Goal: Task Accomplishment & Management: Use online tool/utility

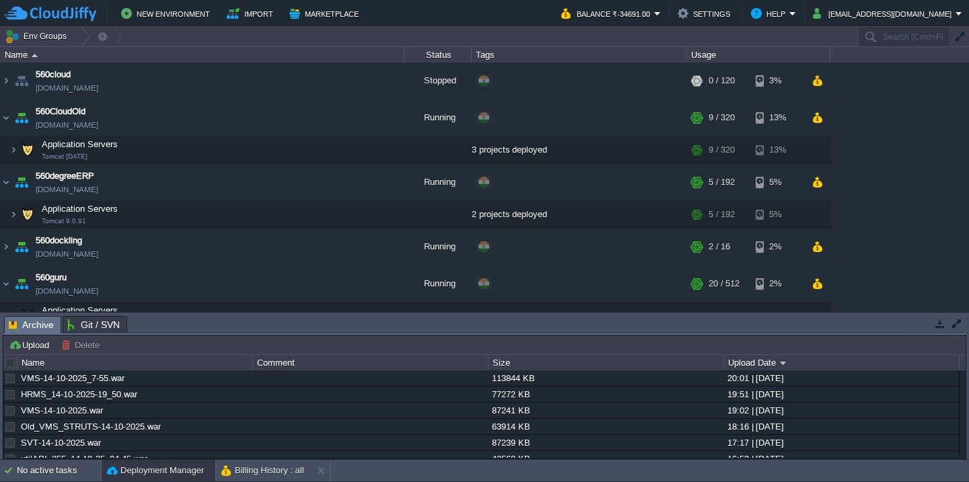
scroll to position [1425, 0]
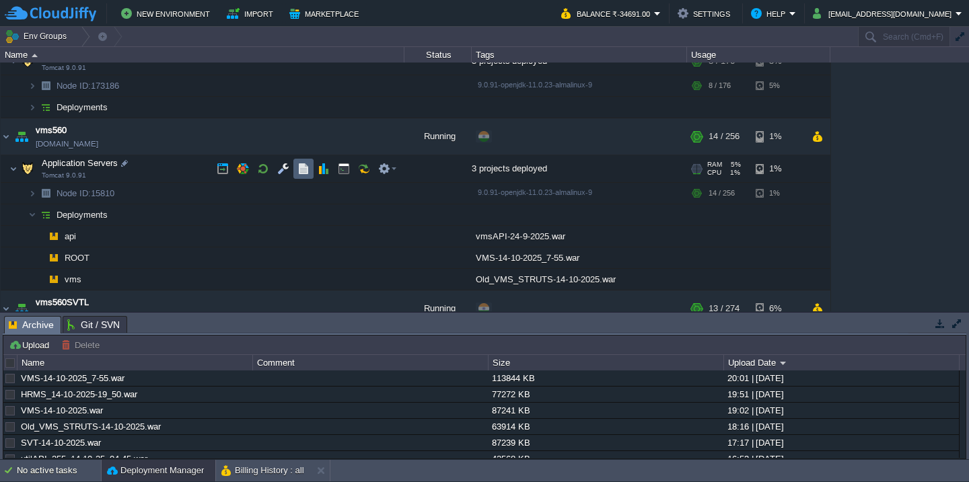
click at [304, 169] on button "button" at bounding box center [303, 169] width 12 height 12
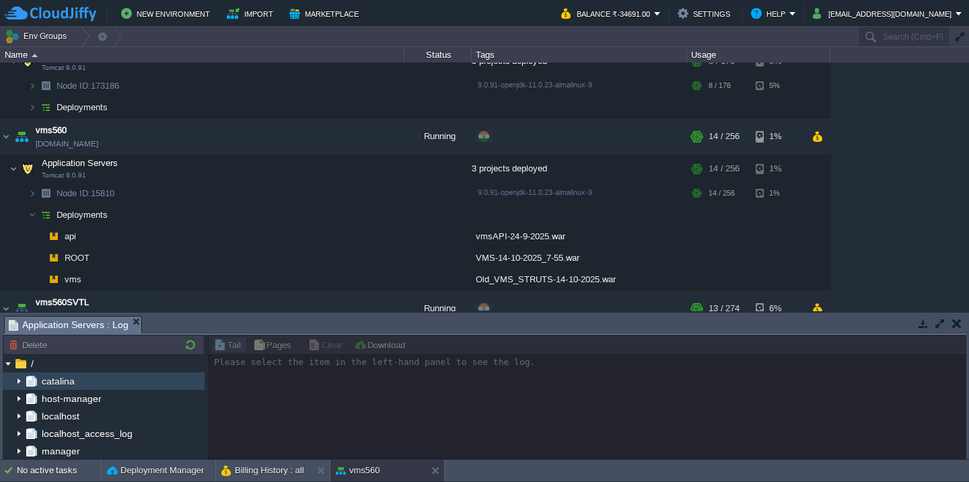
click at [18, 381] on img at bounding box center [18, 381] width 11 height 17
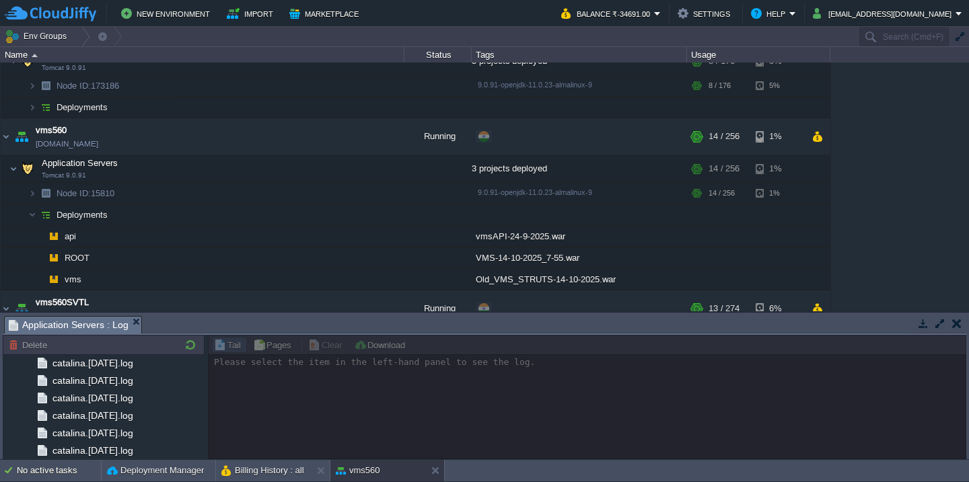
scroll to position [1610, 0]
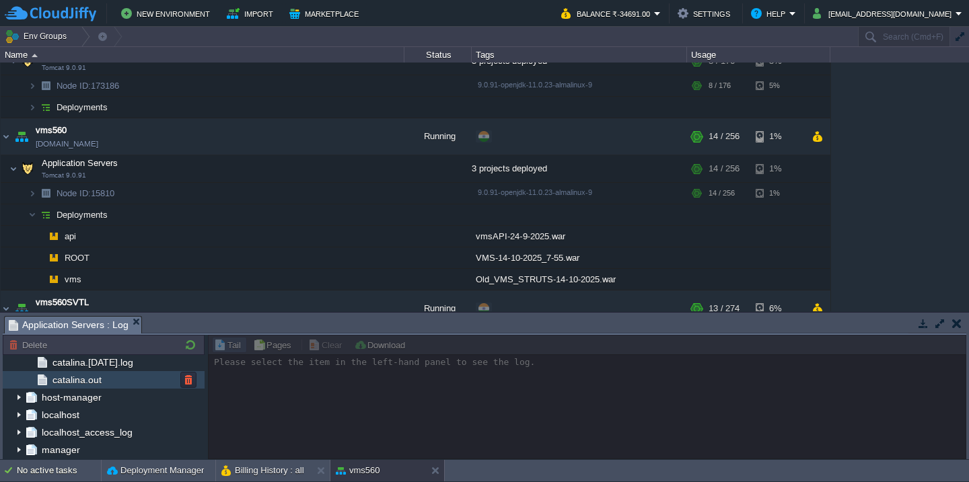
click at [112, 385] on div "catalina.out" at bounding box center [104, 379] width 202 height 17
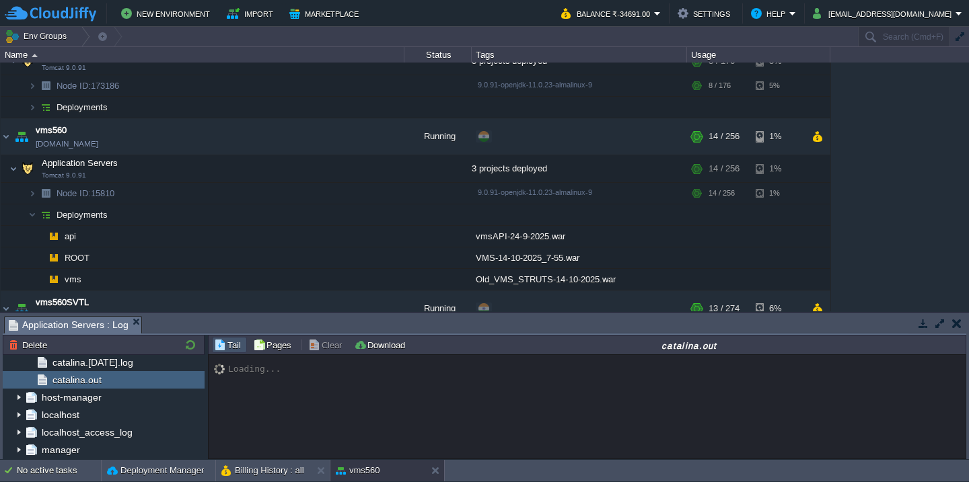
click at [940, 324] on button "button" at bounding box center [940, 323] width 12 height 12
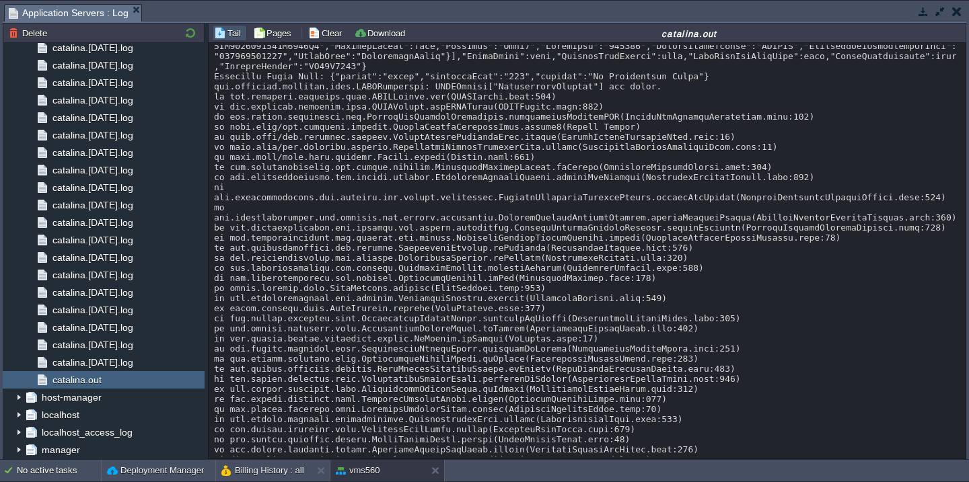
scroll to position [10243, 0]
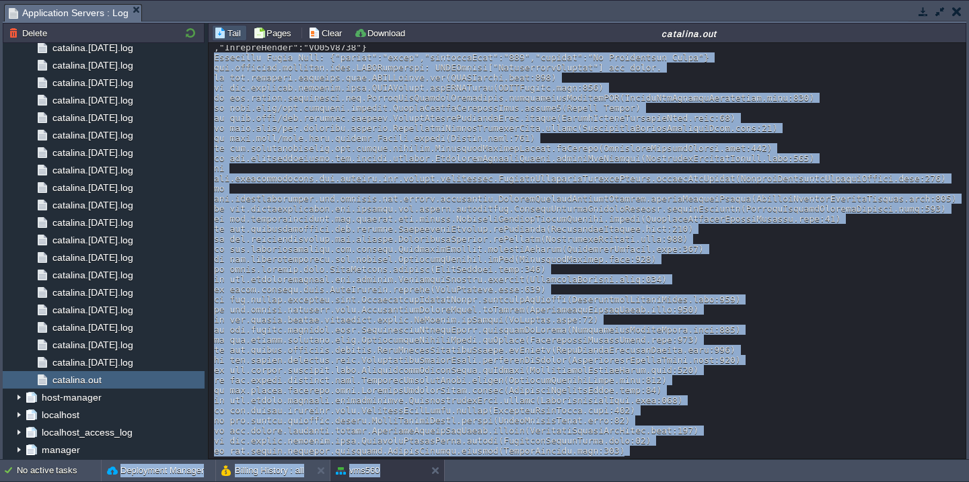
scroll to position [9997, 0]
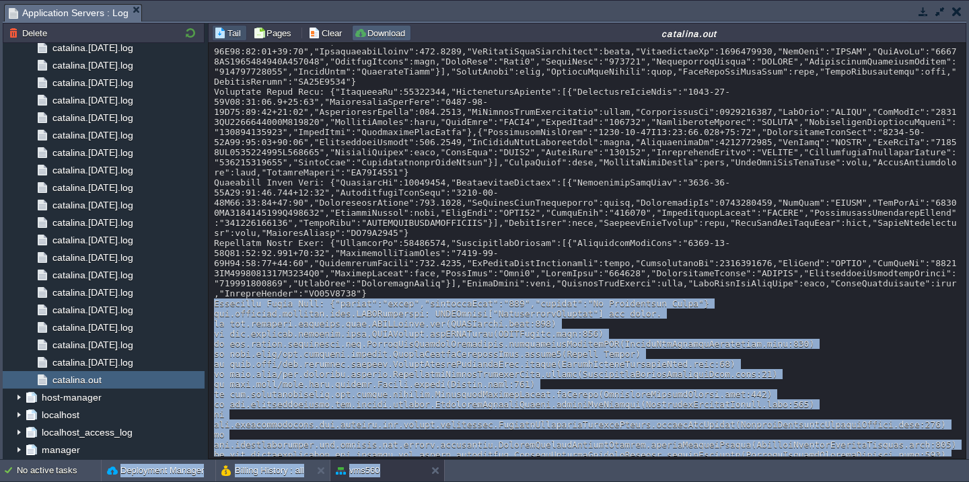
click at [381, 38] on button "Download" at bounding box center [381, 33] width 55 height 12
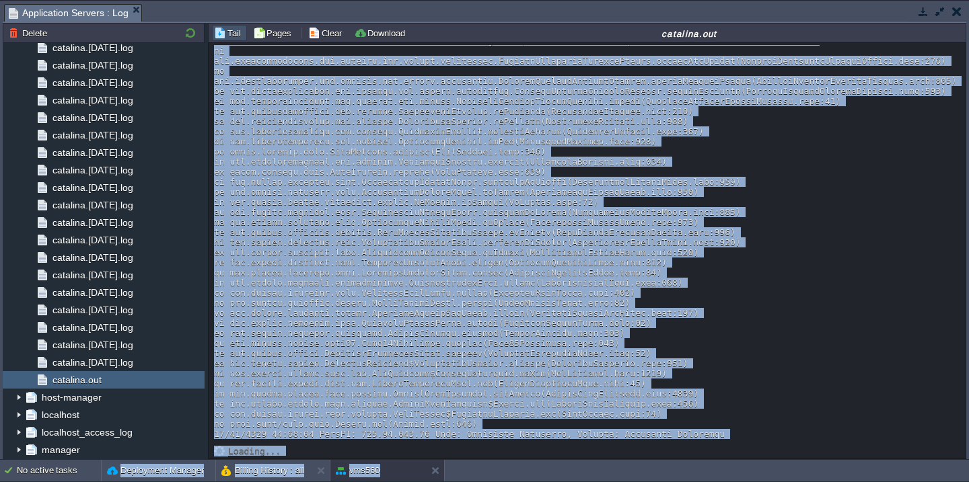
scroll to position [10427, 0]
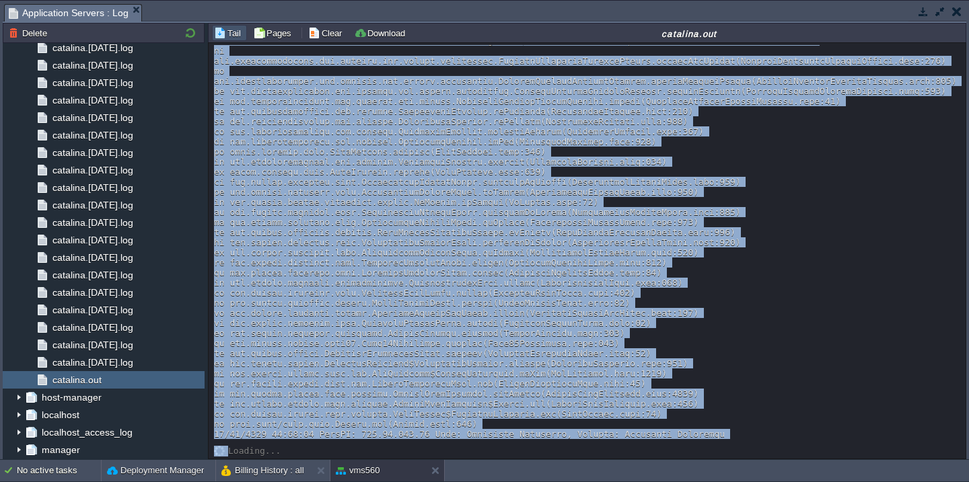
copy div "Decrypted Plain Text: {"status":"false","responseCode":"204","message":"No Tran…"
click at [317, 36] on button "Clear" at bounding box center [327, 33] width 38 height 12
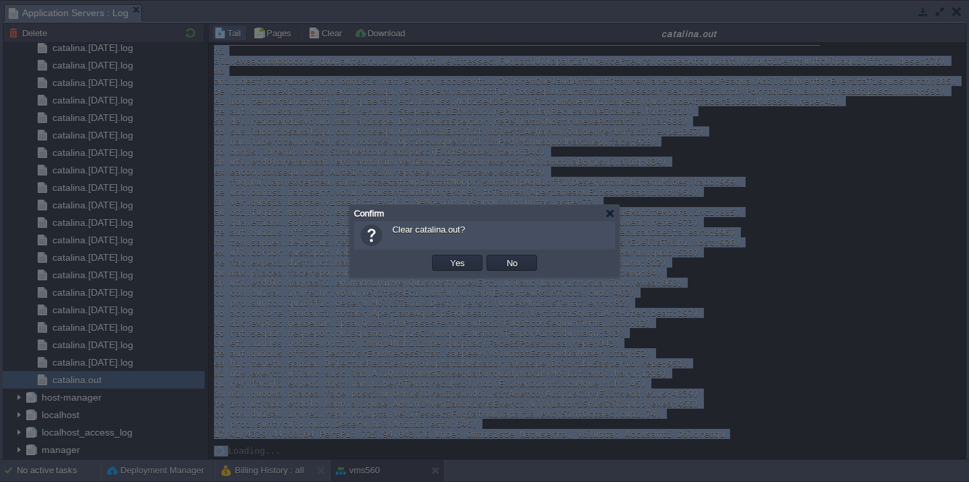
click at [446, 257] on button "Yes" at bounding box center [457, 263] width 23 height 12
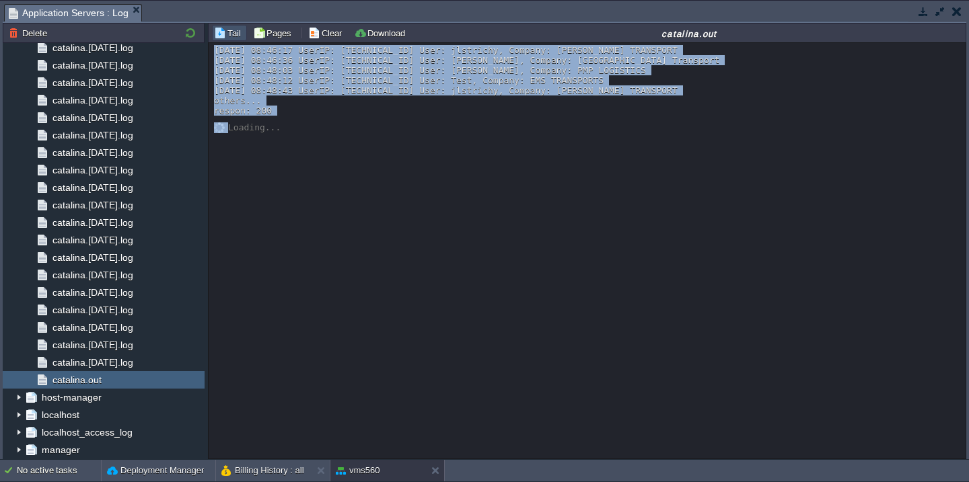
scroll to position [0, 0]
click at [952, 5] on button "button" at bounding box center [956, 11] width 9 height 12
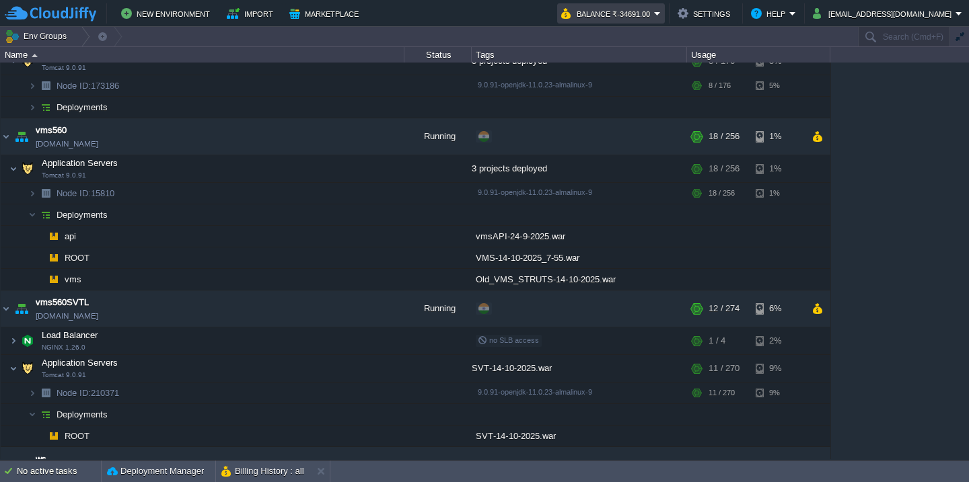
click at [654, 15] on button "Balance ₹-34691.00" at bounding box center [607, 13] width 93 height 16
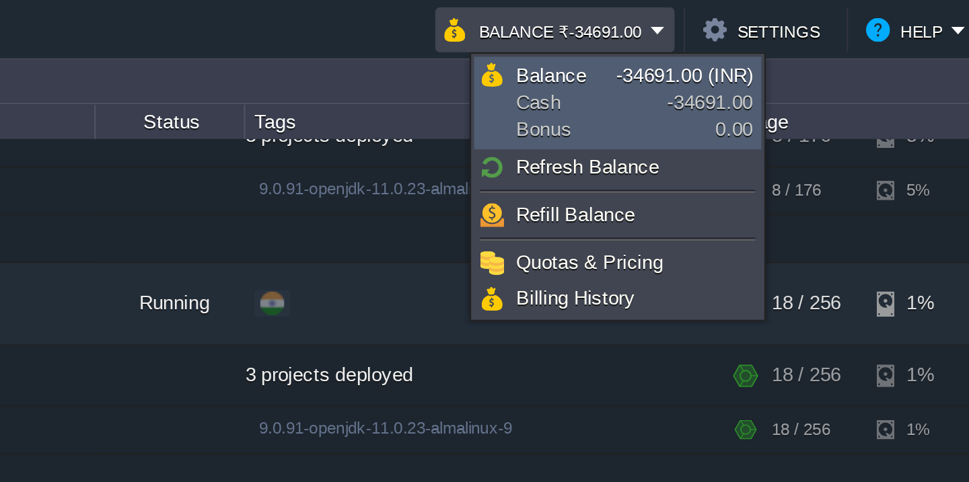
click at [653, 40] on link "Balance Cash Bonus -34691.00 (INR) -34691.00 0.00" at bounding box center [639, 46] width 128 height 40
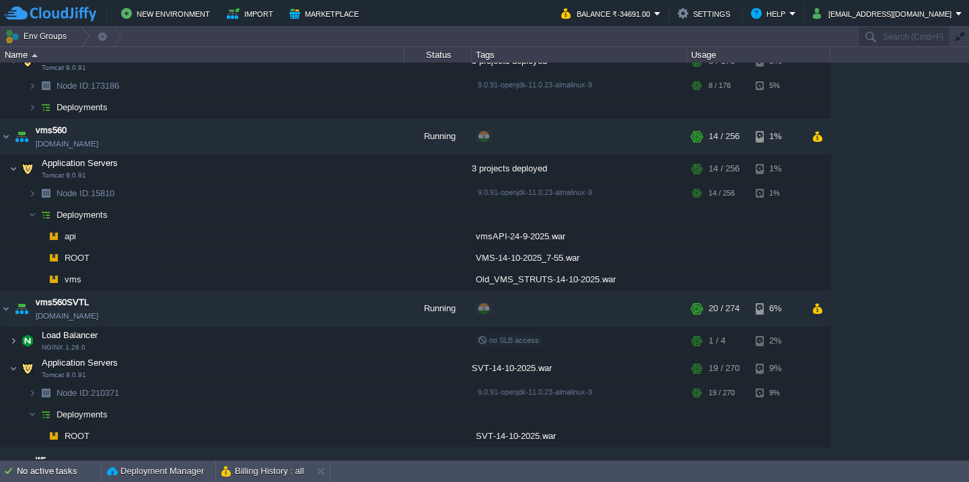
click at [897, 207] on div "560cloud [DOMAIN_NAME] Stopped + Add to Env Group RAM 0% CPU 0% 0 / 120 3% 560C…" at bounding box center [484, 261] width 969 height 397
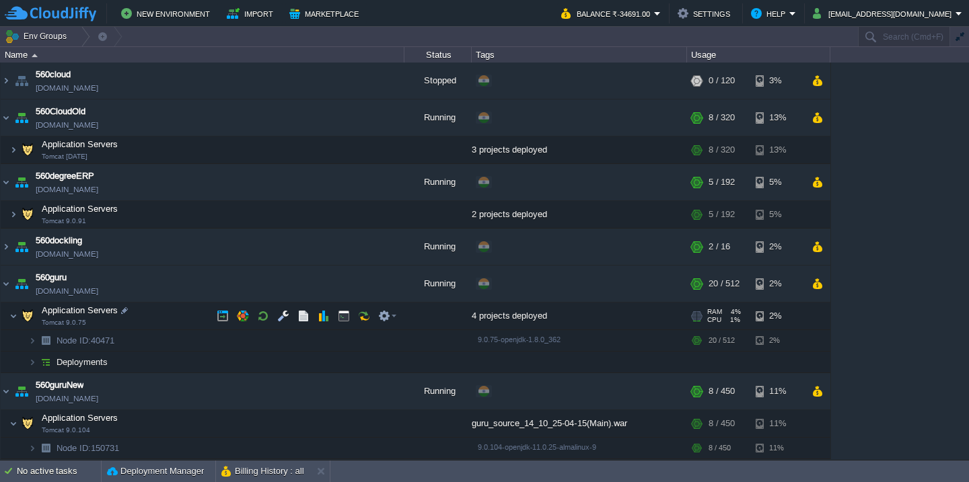
click at [161, 319] on td "Application Servers Tomcat 9.0.75" at bounding box center [203, 317] width 404 height 28
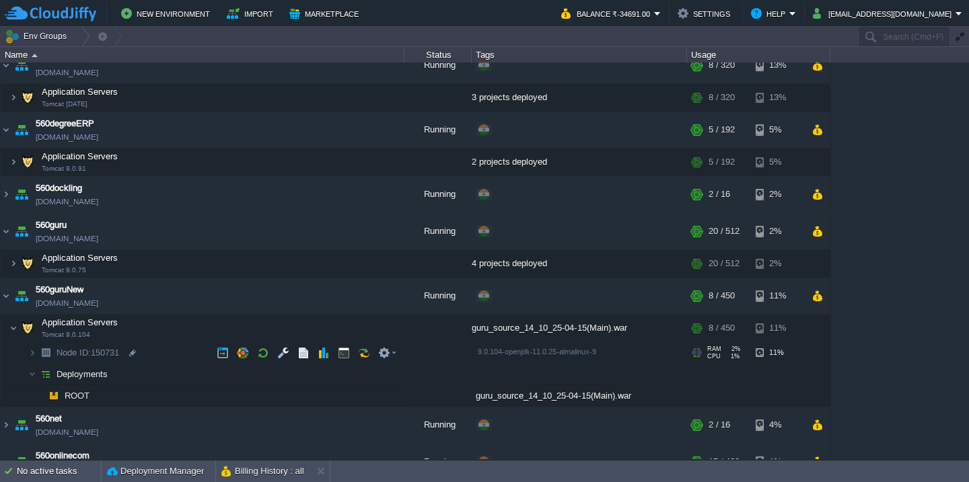
scroll to position [93, 0]
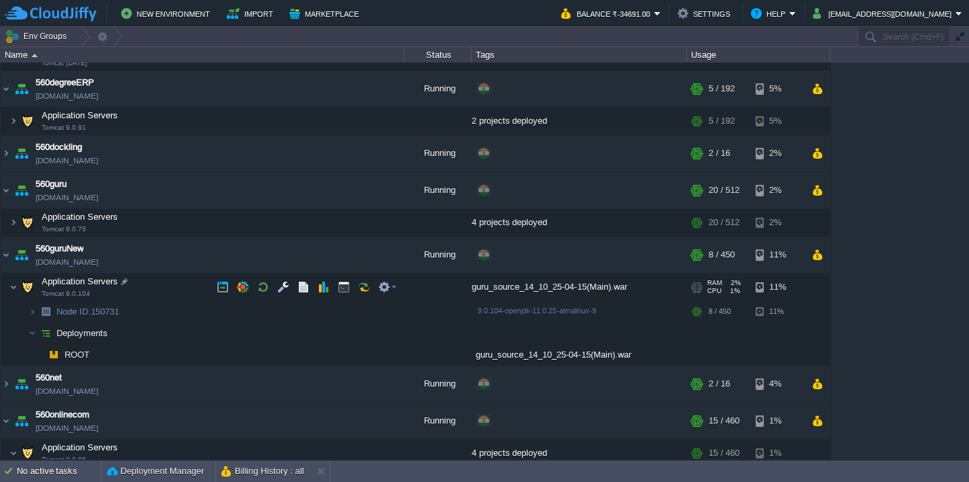
click at [170, 289] on td "Application Servers Tomcat 9.0.104" at bounding box center [203, 288] width 404 height 28
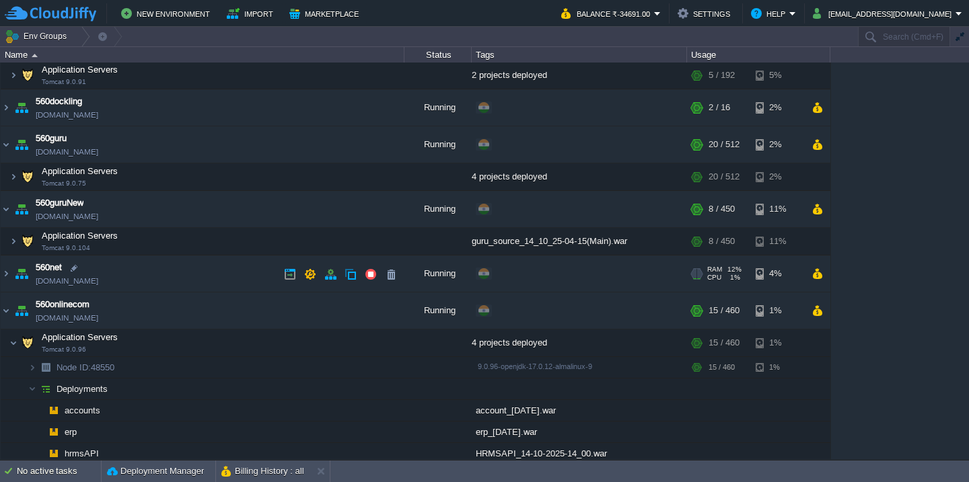
scroll to position [151, 0]
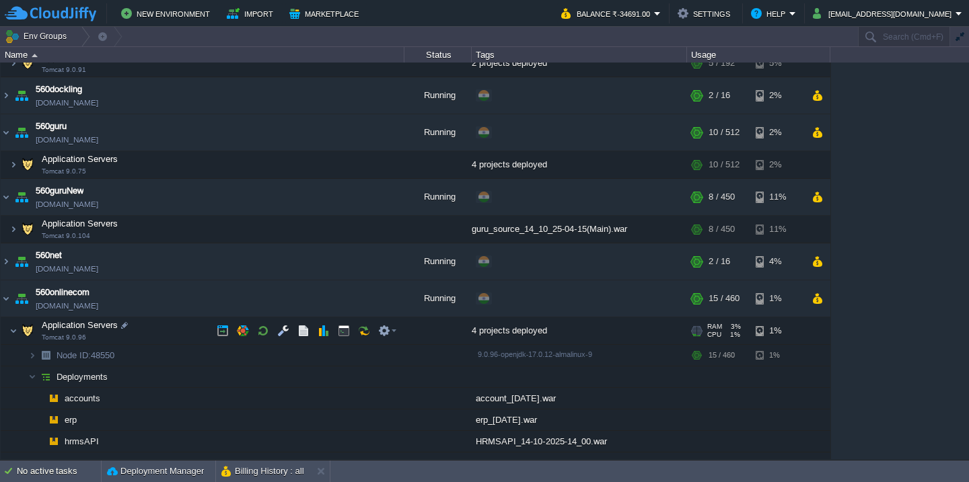
click at [180, 328] on td "Application Servers Tomcat 9.0.96" at bounding box center [203, 331] width 404 height 28
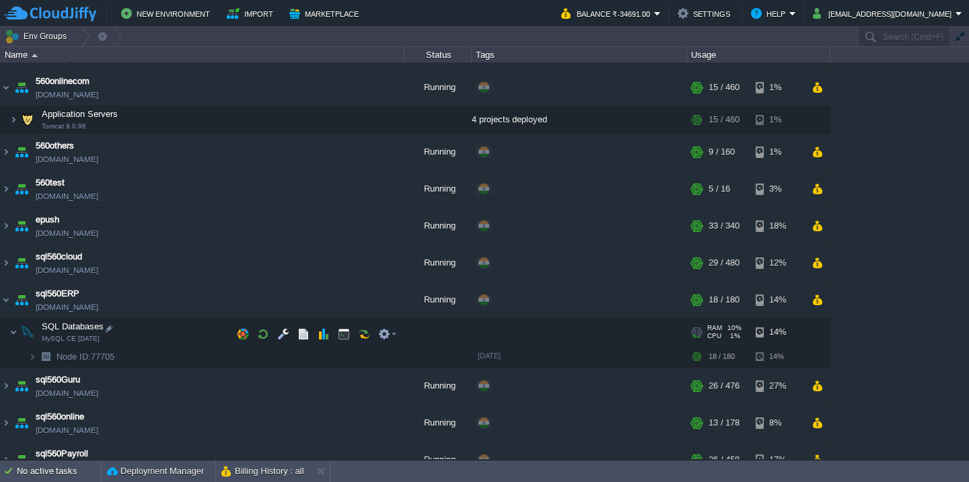
scroll to position [361, 0]
click at [177, 336] on td "SQL Databases MySQL CE [DATE]" at bounding box center [203, 334] width 404 height 28
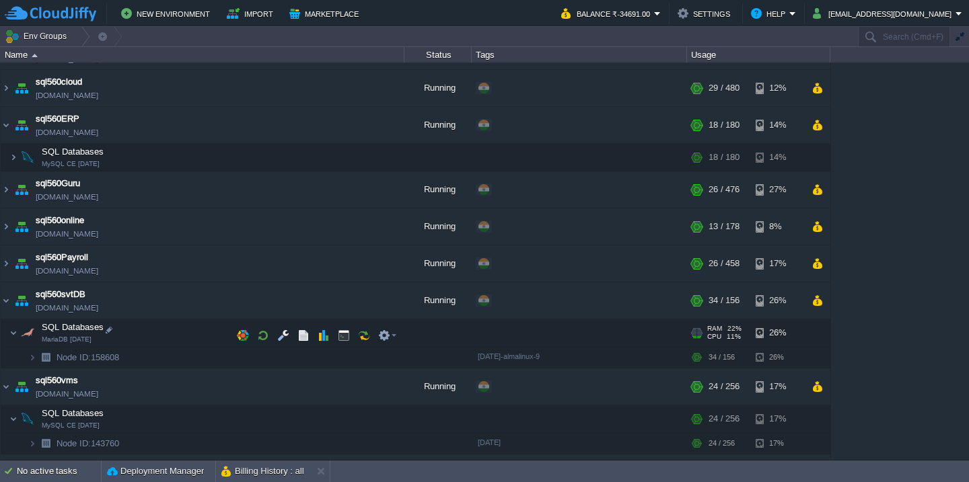
scroll to position [551, 0]
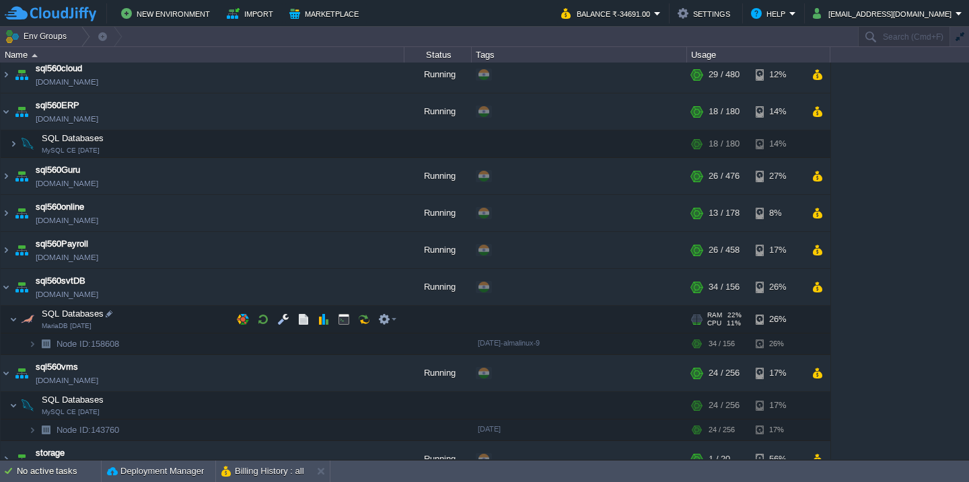
click at [175, 321] on td "SQL Databases MariaDB [DATE]" at bounding box center [203, 320] width 404 height 28
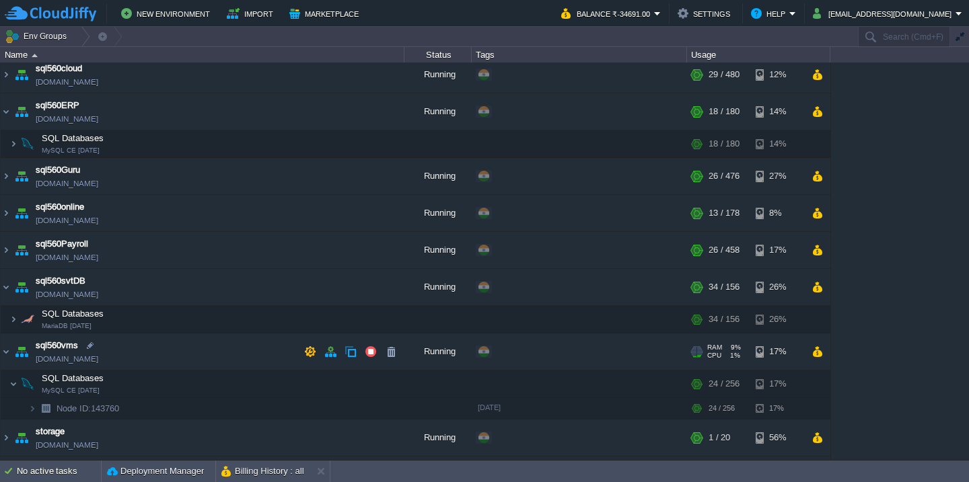
scroll to position [606, 0]
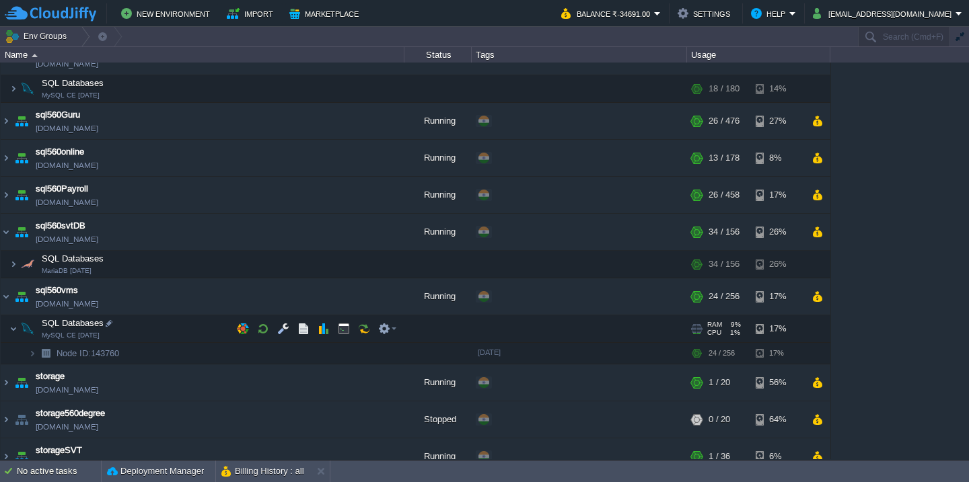
click at [175, 321] on td "SQL Databases MySQL CE [DATE]" at bounding box center [203, 329] width 404 height 28
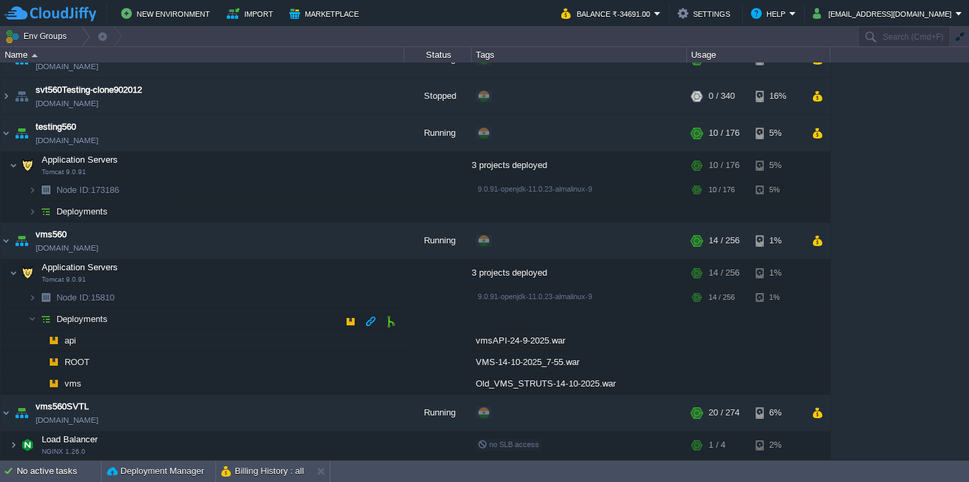
scroll to position [1027, 0]
